Goal: Transaction & Acquisition: Purchase product/service

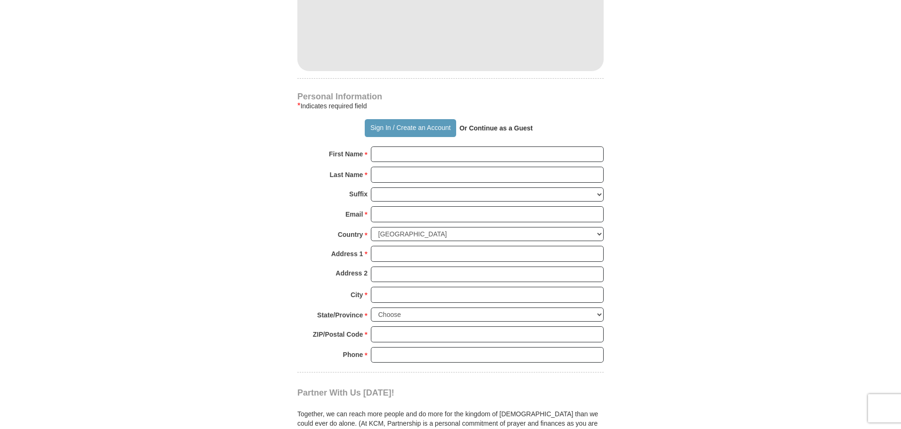
scroll to position [565, 0]
click at [399, 156] on input "First Name *" at bounding box center [487, 154] width 233 height 16
type input "[PERSON_NAME]"
type input "Boyet"
type input "[PERSON_NAME]"
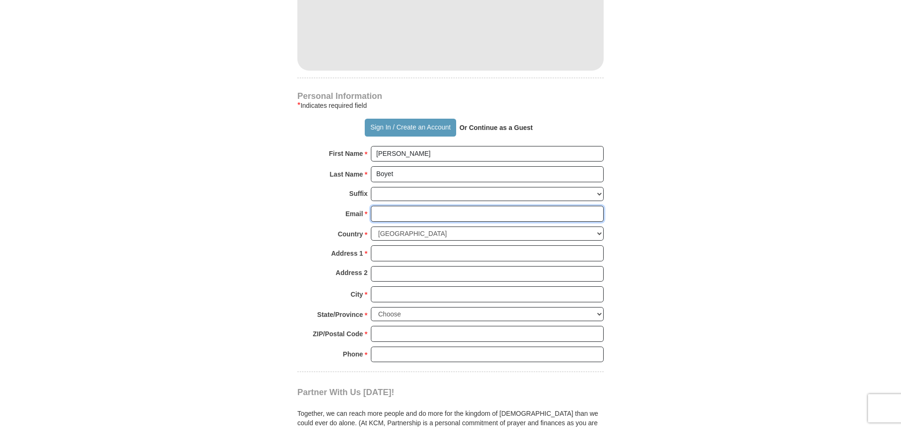
click at [395, 216] on input "Email *" at bounding box center [487, 214] width 233 height 16
type input "[EMAIL_ADDRESS][DOMAIN_NAME]"
type input "5518 Antioch Boulevard"
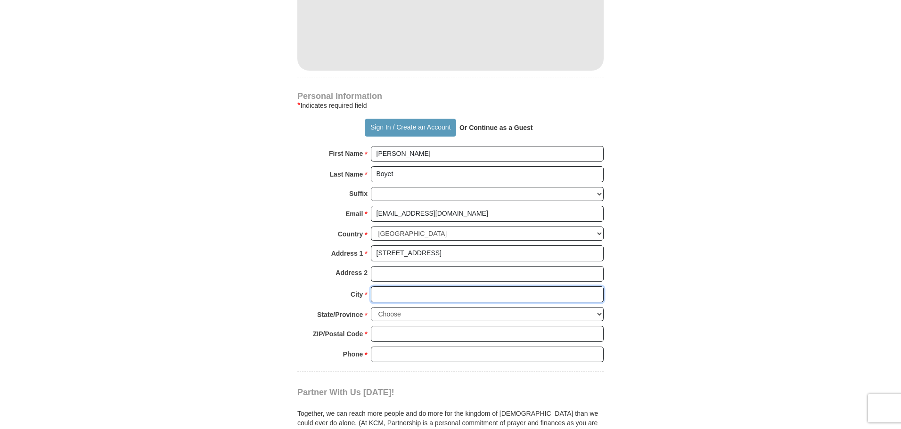
type input "Baton Rouge"
select select "LA"
type input "70817"
type input "2254452056"
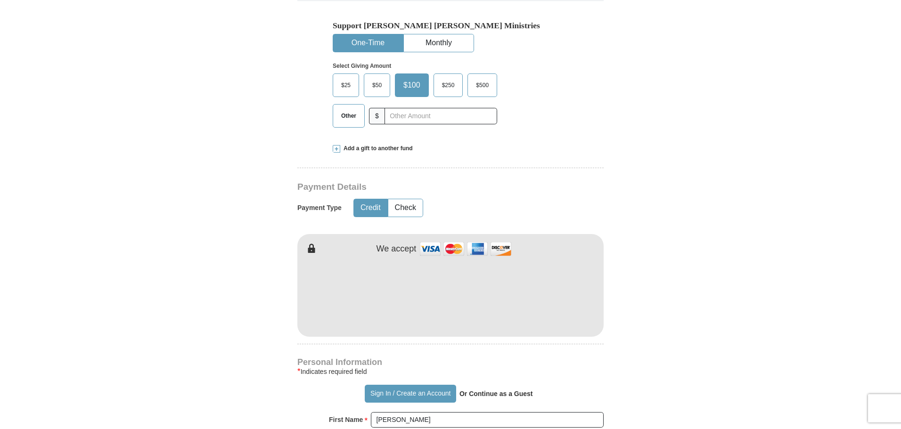
scroll to position [283, 0]
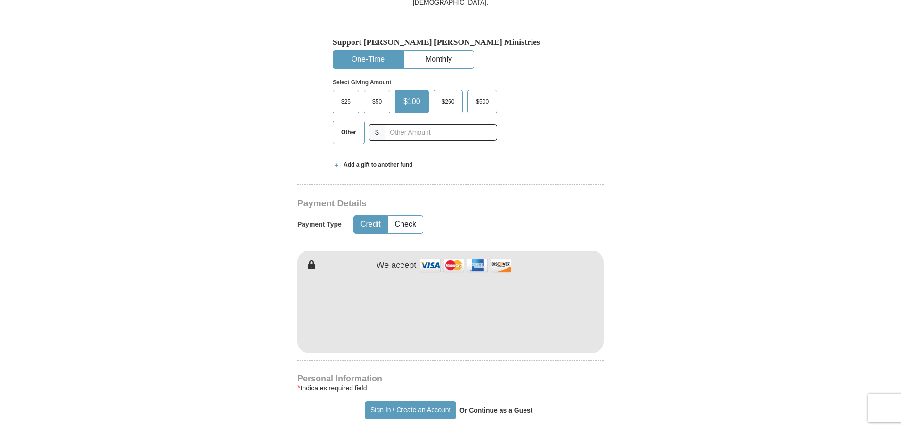
click at [384, 107] on span "$50" at bounding box center [376, 102] width 19 height 14
click at [0, 0] on input "$50" at bounding box center [0, 0] width 0 height 0
click at [698, 209] on form "Already have an account? Sign in for faster giving. Don't have an account? Crea…" at bounding box center [450, 332] width 537 height 1155
click at [680, 182] on form "Already have an account? Sign in for faster giving. Don't have an account? Crea…" at bounding box center [450, 332] width 537 height 1155
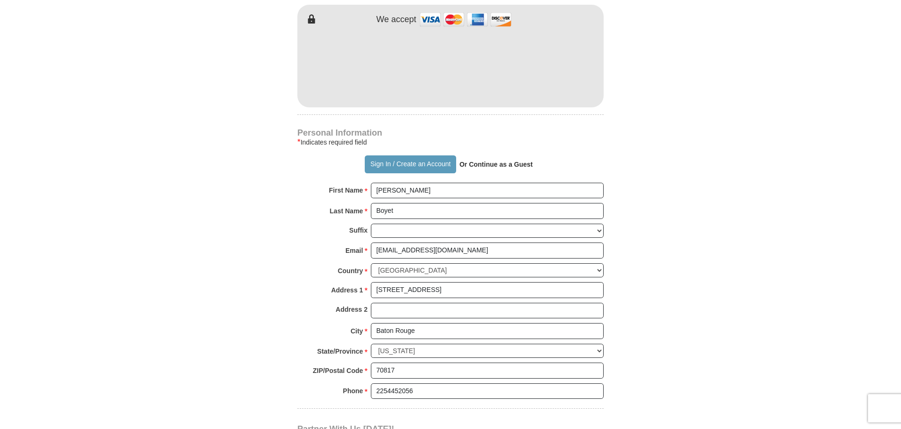
scroll to position [424, 0]
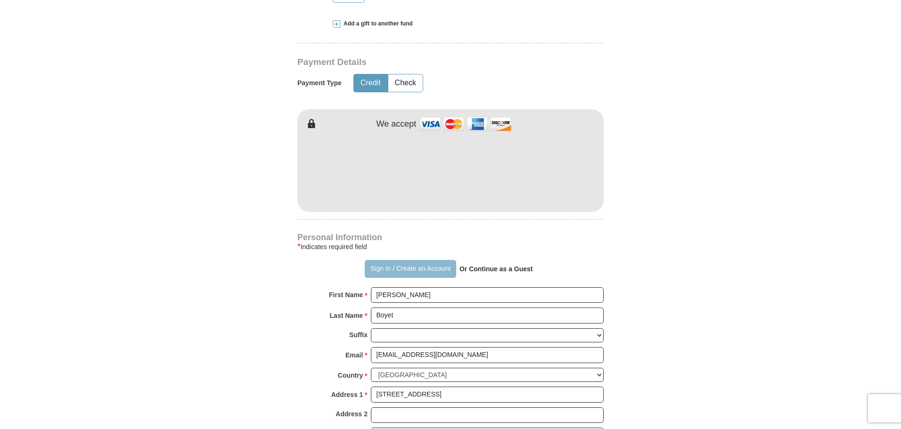
click at [378, 268] on button "Sign In / Create an Account" at bounding box center [410, 269] width 91 height 18
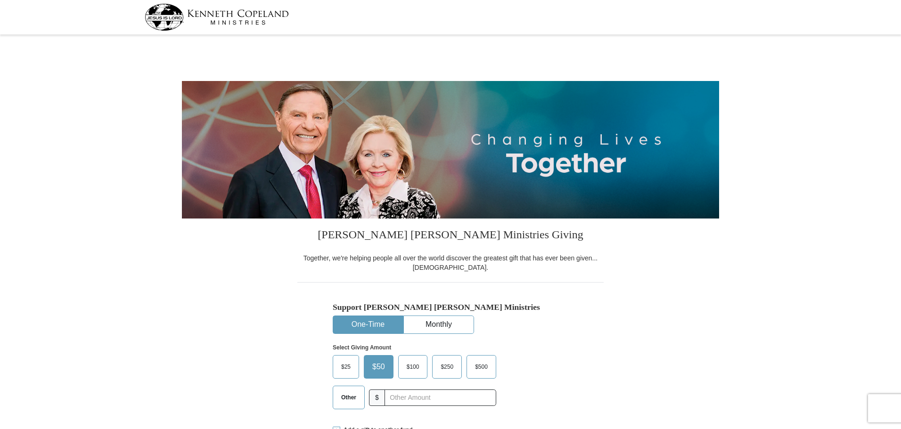
select select "LA"
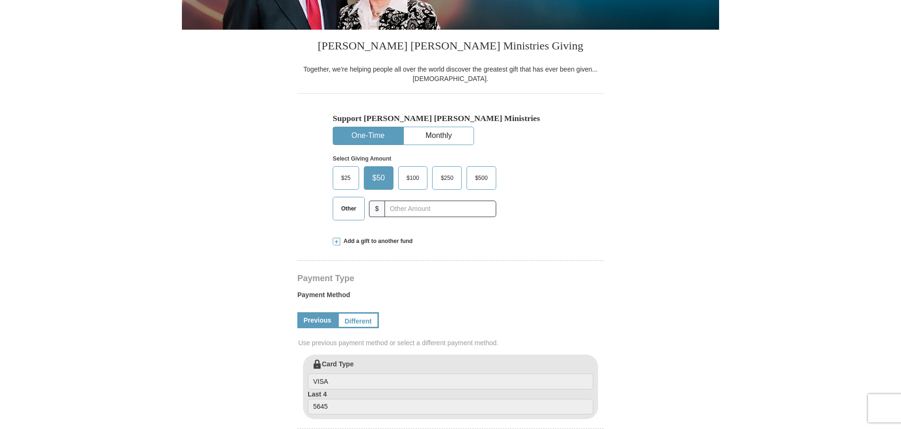
scroll to position [188, 0]
drag, startPoint x: 452, startPoint y: 135, endPoint x: 456, endPoint y: 135, distance: 4.7
click at [456, 135] on button "Monthly" at bounding box center [439, 136] width 70 height 17
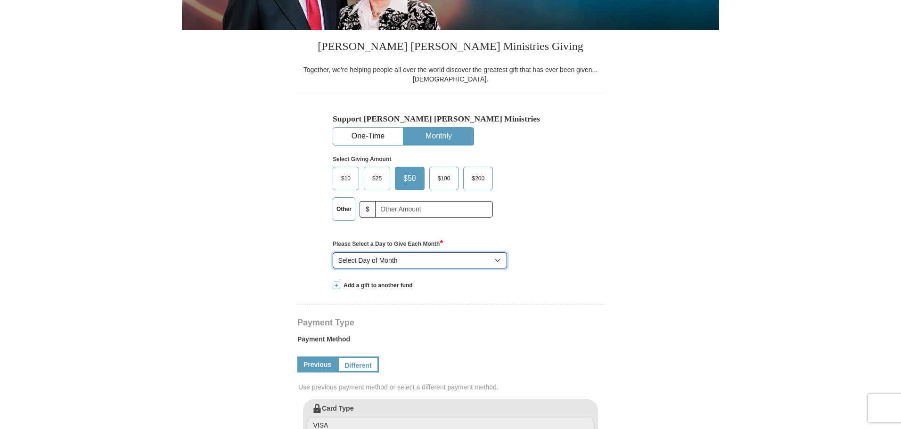
click at [499, 263] on select "Select Day of Month 1 2 3 4 5 6 7 8 9 10 11 12 13 14 15 16 17 18 19 20 21 22 23…" at bounding box center [420, 260] width 174 height 16
select select "15"
click at [333, 253] on select "Select Day of Month 1 2 3 4 5 6 7 8 9 10 11 12 13 14 15 16 17 18 19 20 21 22 23…" at bounding box center [420, 260] width 174 height 16
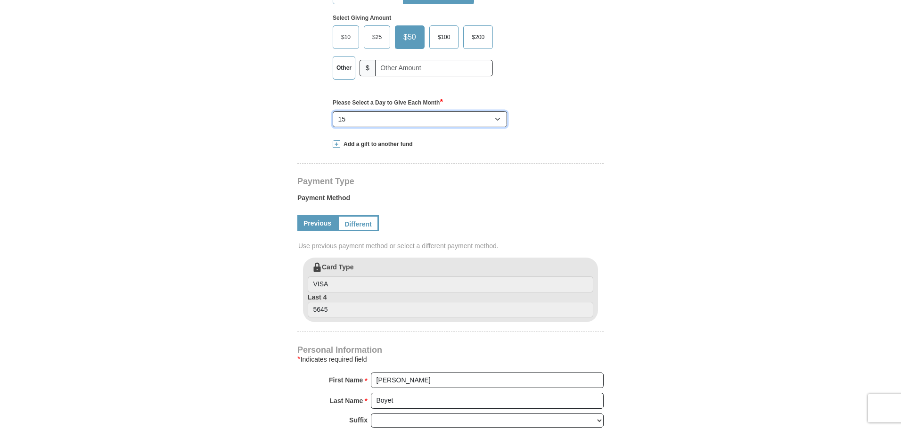
scroll to position [377, 0]
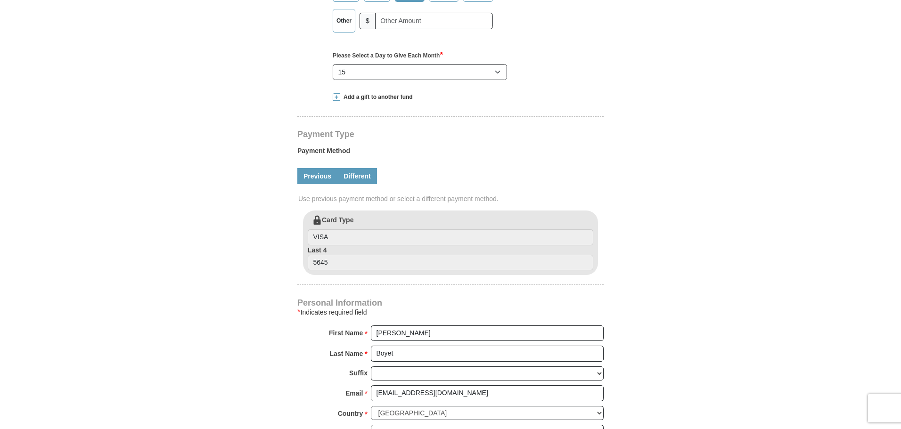
click at [364, 181] on link "Different" at bounding box center [357, 176] width 40 height 16
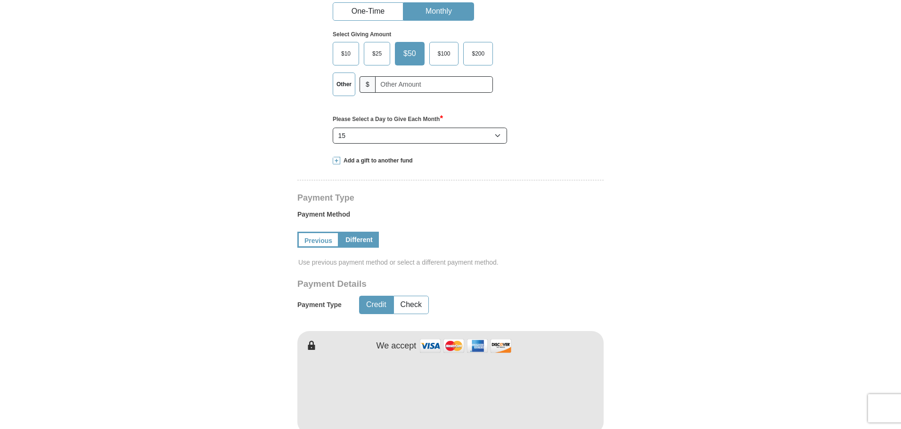
scroll to position [330, 0]
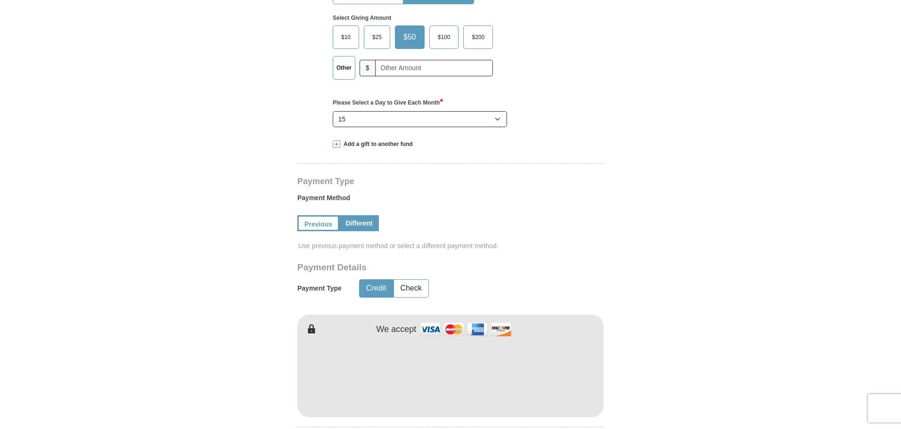
click at [369, 220] on link "Different" at bounding box center [359, 223] width 40 height 16
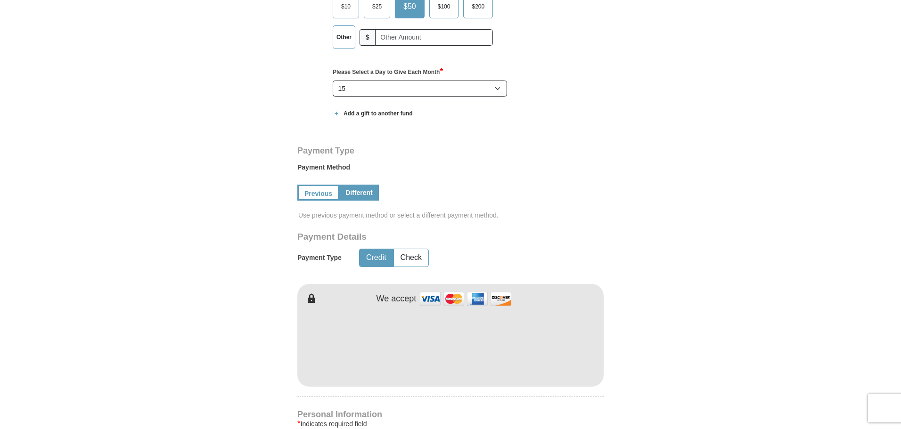
scroll to position [377, 0]
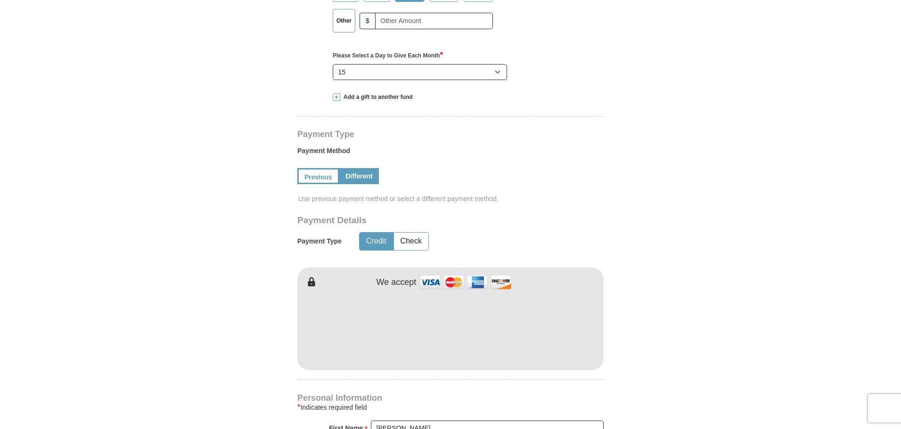
click at [380, 239] on button "Credit" at bounding box center [375, 241] width 33 height 17
click at [320, 180] on link "Previous" at bounding box center [317, 176] width 40 height 16
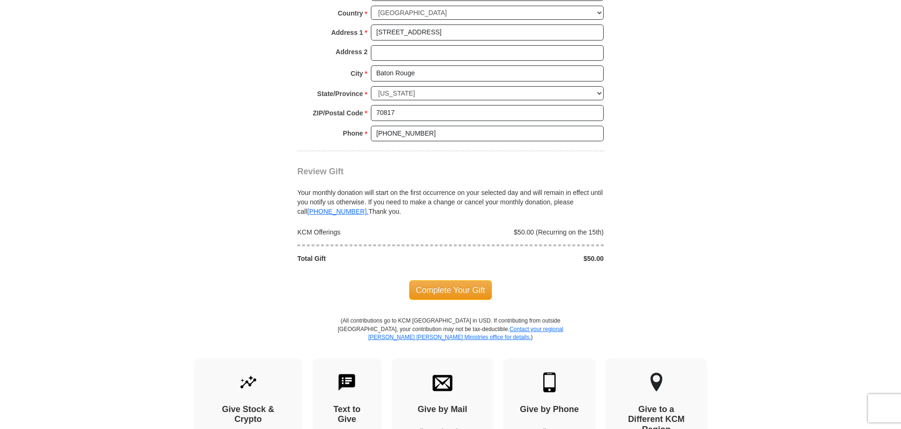
scroll to position [801, 0]
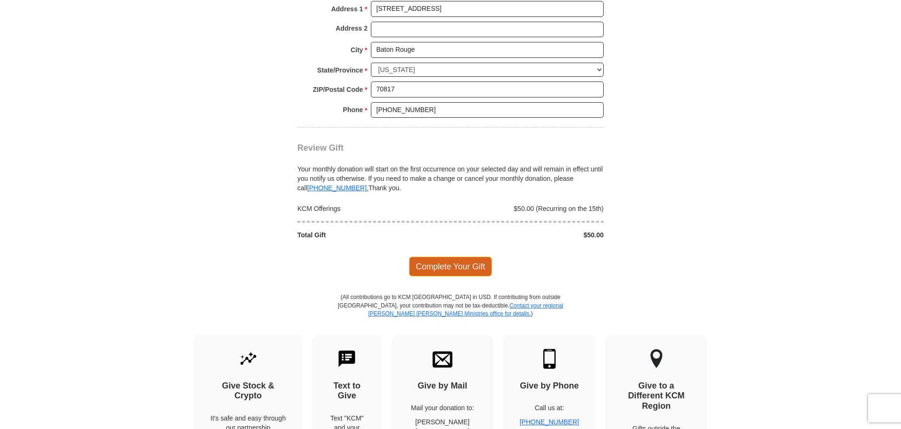
click at [469, 267] on span "Complete Your Gift" at bounding box center [450, 267] width 83 height 20
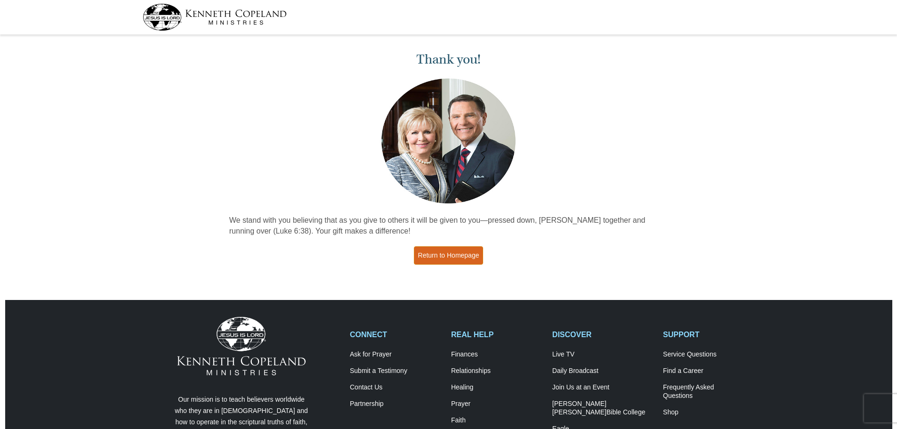
click at [459, 259] on link "Return to Homepage" at bounding box center [449, 255] width 70 height 18
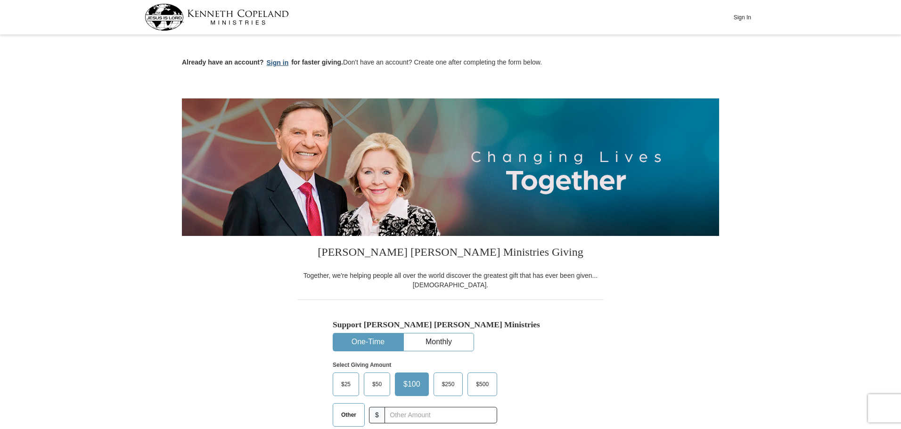
click at [277, 64] on button "Sign in" at bounding box center [278, 62] width 28 height 11
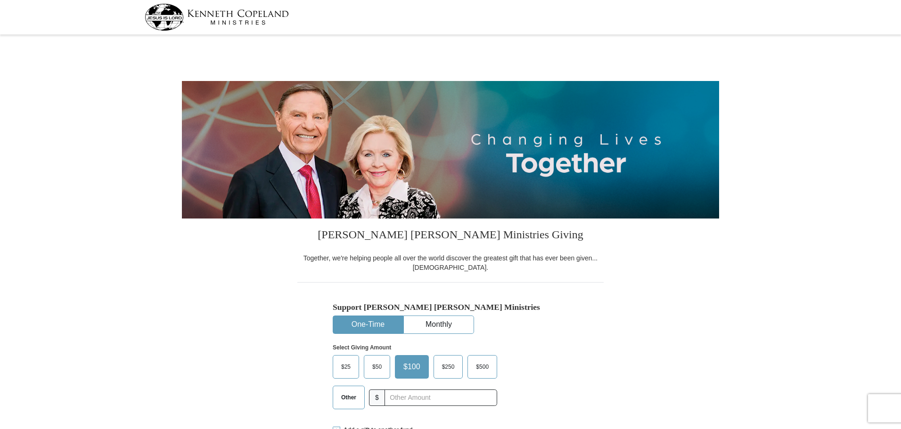
select select "LA"
